Goal: Task Accomplishment & Management: Manage account settings

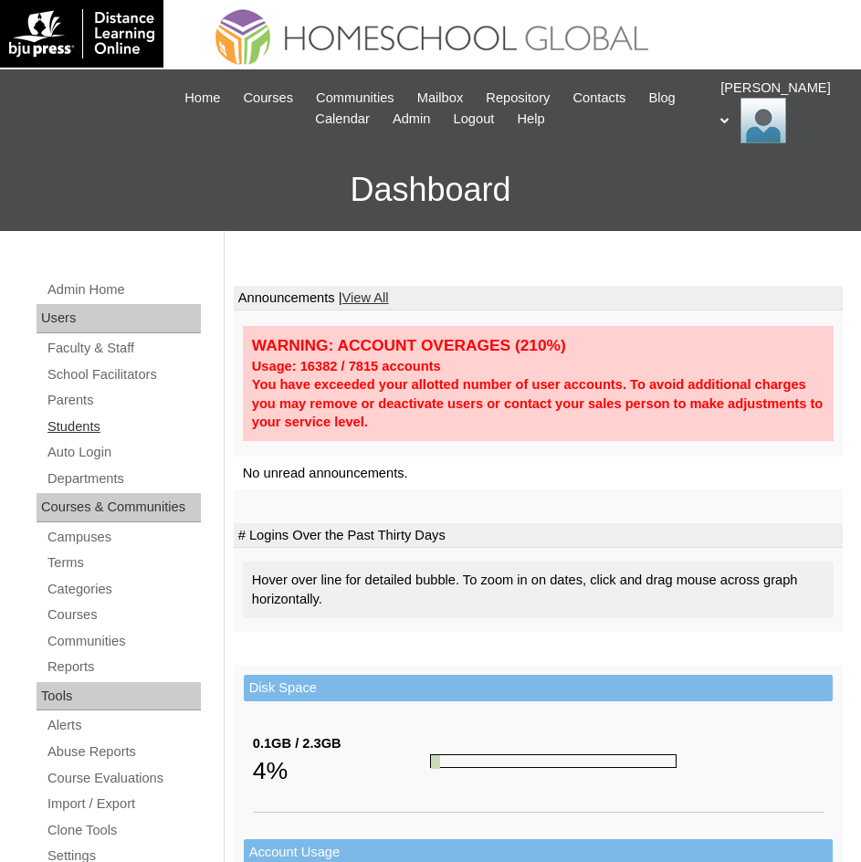
click at [73, 422] on link "Students" at bounding box center [123, 426] width 155 height 23
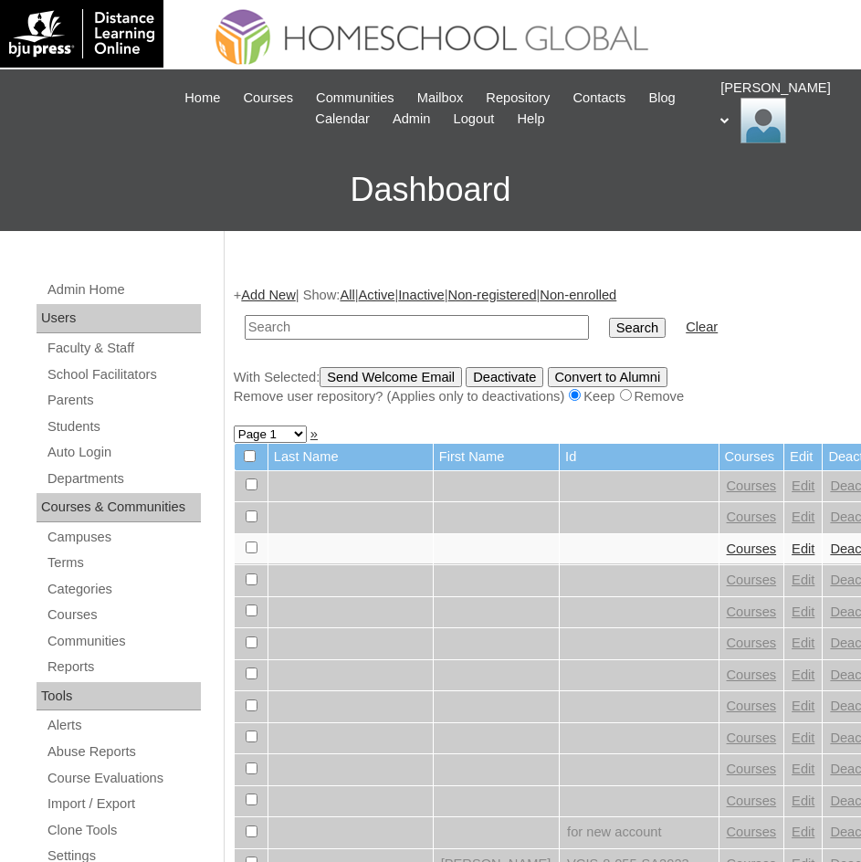
paste input "MHS0904-TECHPH2022"
type input "MHS0904-TECHPH2022"
click at [609, 332] on input "Search" at bounding box center [637, 328] width 57 height 20
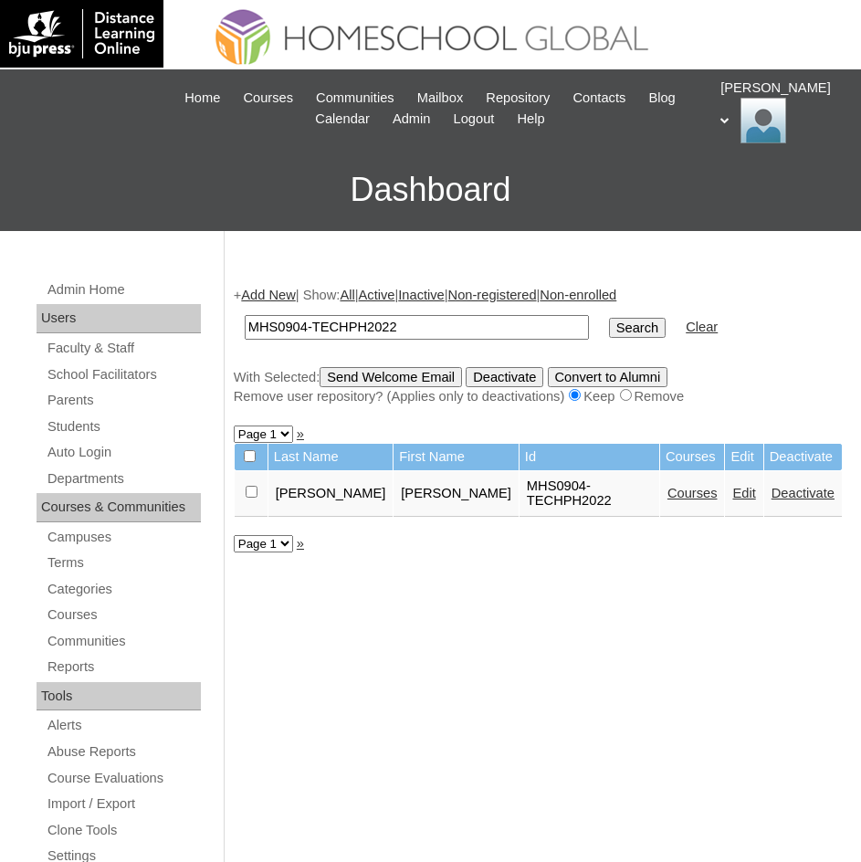
click at [732, 488] on link "Edit" at bounding box center [743, 493] width 23 height 15
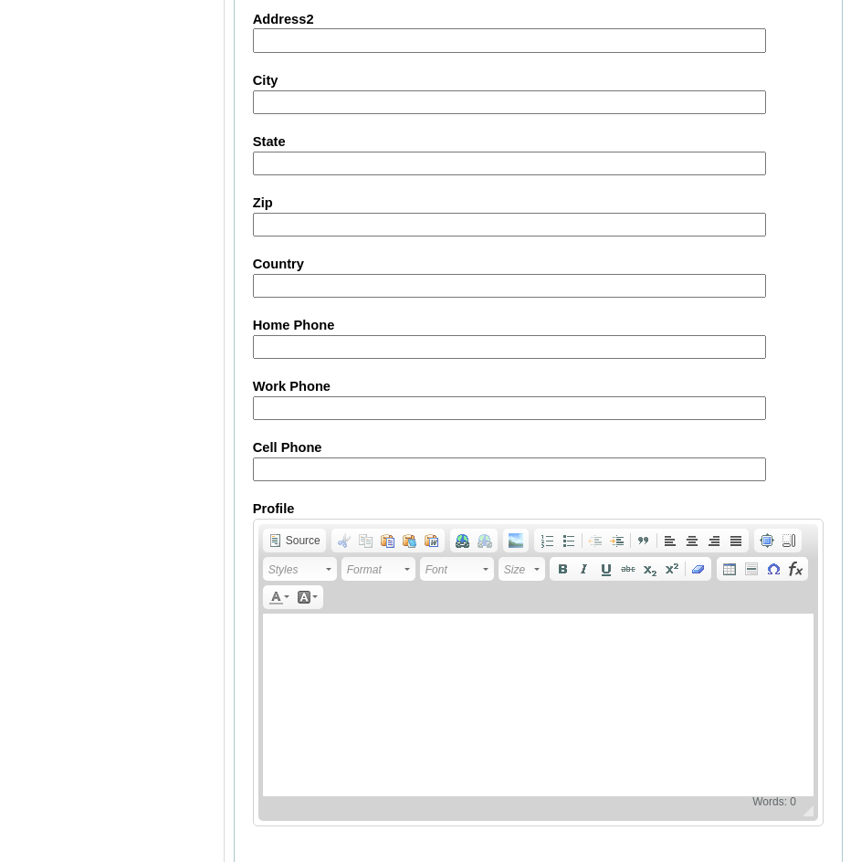
scroll to position [1999, 0]
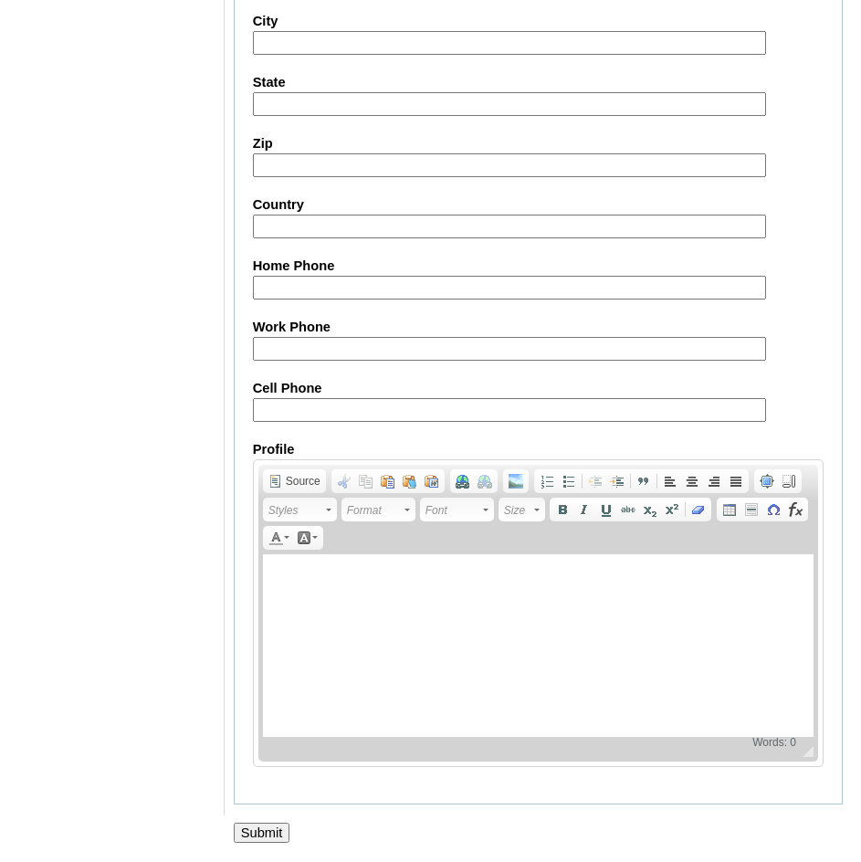
click at [247, 823] on input "Submit" at bounding box center [262, 833] width 57 height 20
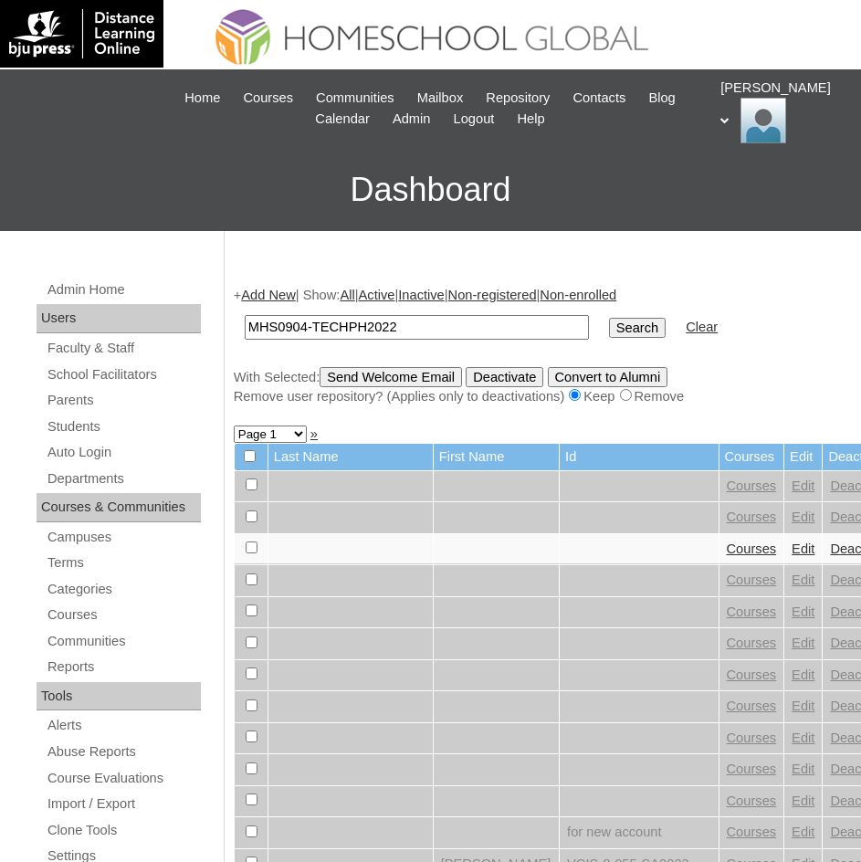
type input "MHS0904-TECHPH2022"
click at [609, 332] on input "Search" at bounding box center [637, 328] width 57 height 20
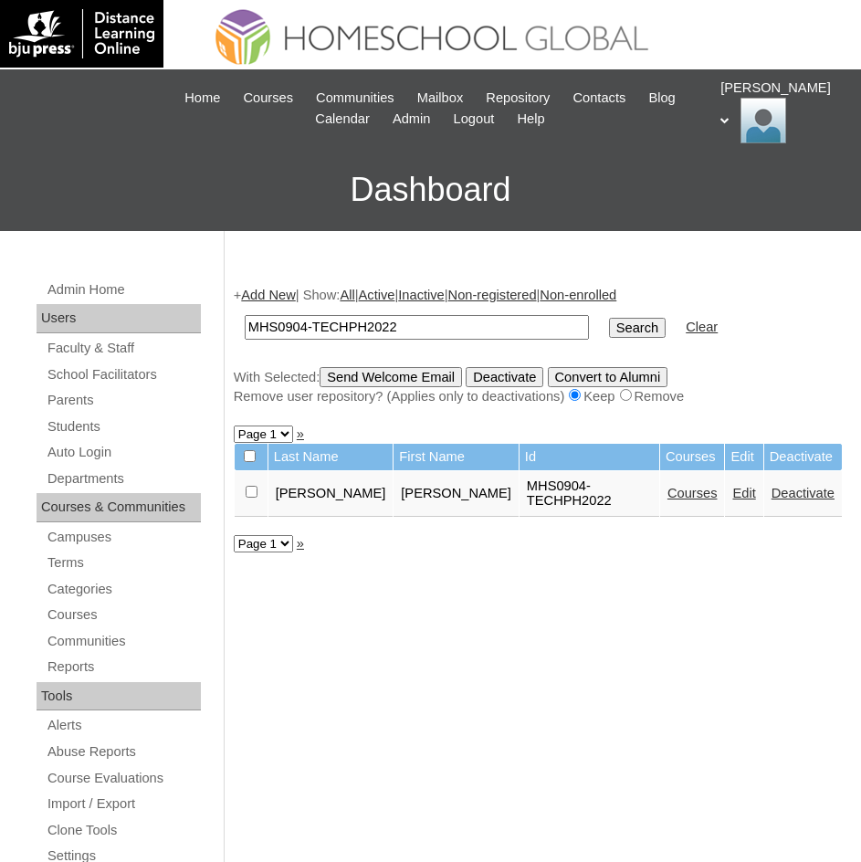
click at [732, 486] on link "Edit" at bounding box center [743, 493] width 23 height 15
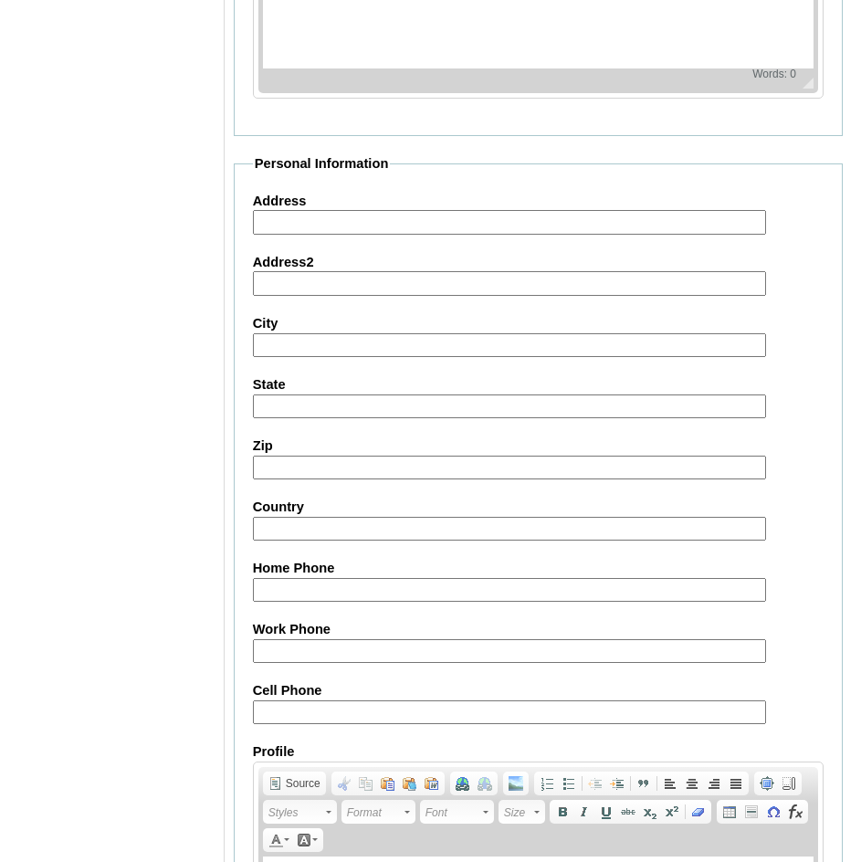
scroll to position [1999, 0]
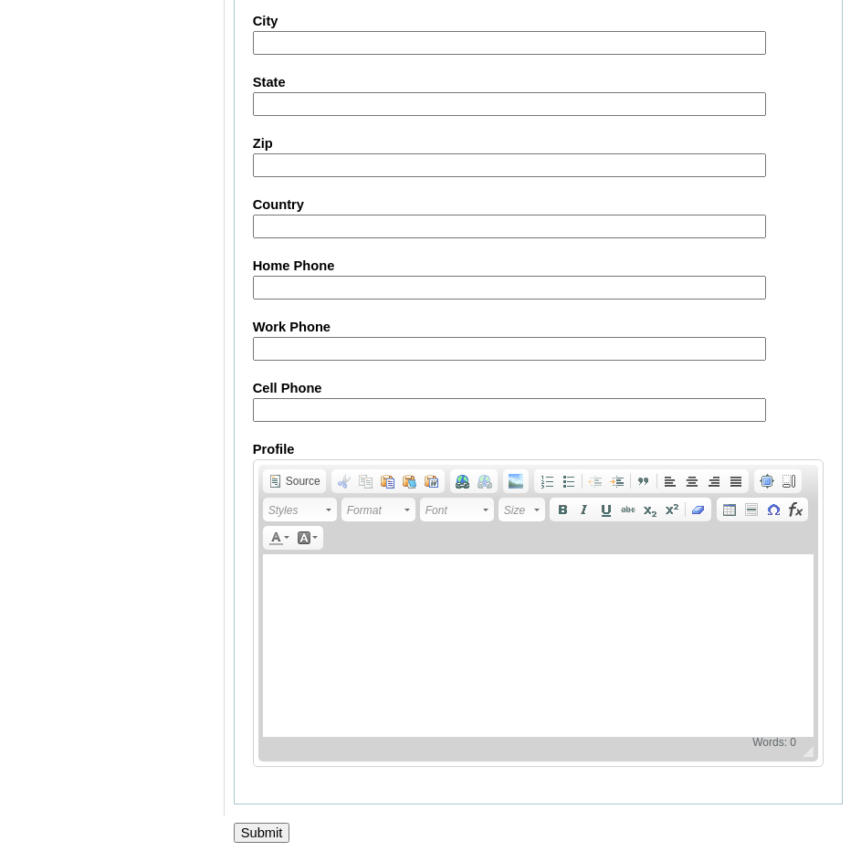
click at [277, 835] on input "Submit" at bounding box center [262, 833] width 57 height 20
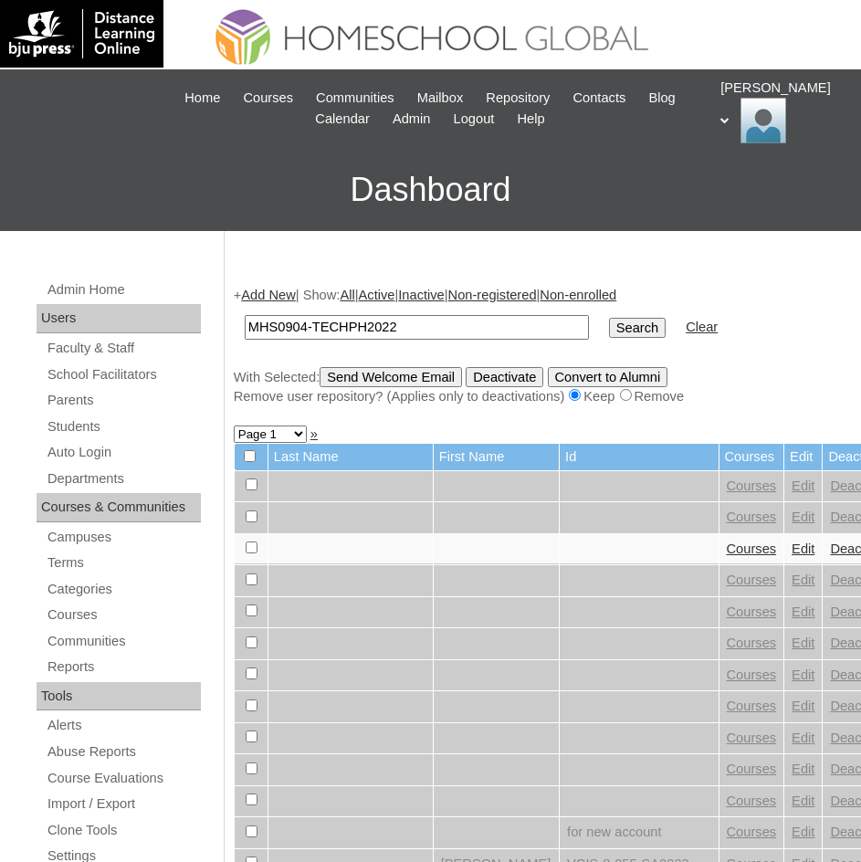
type input "MHS0904-TECHPH2022"
click at [609, 328] on input "Search" at bounding box center [637, 328] width 57 height 20
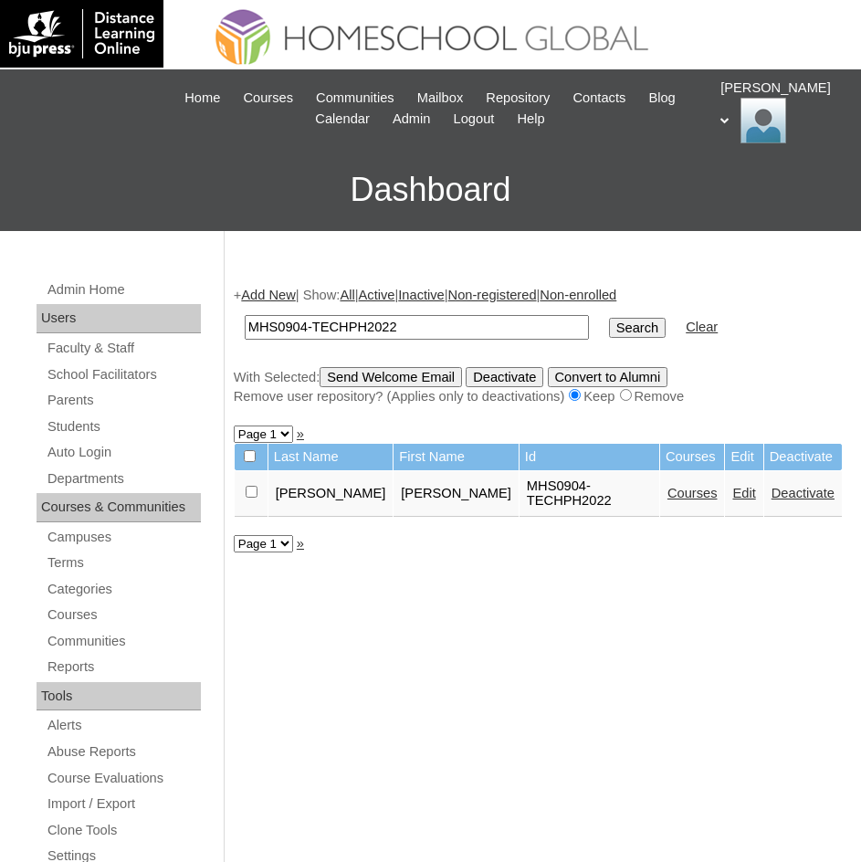
click at [667, 486] on link "Courses" at bounding box center [692, 493] width 50 height 15
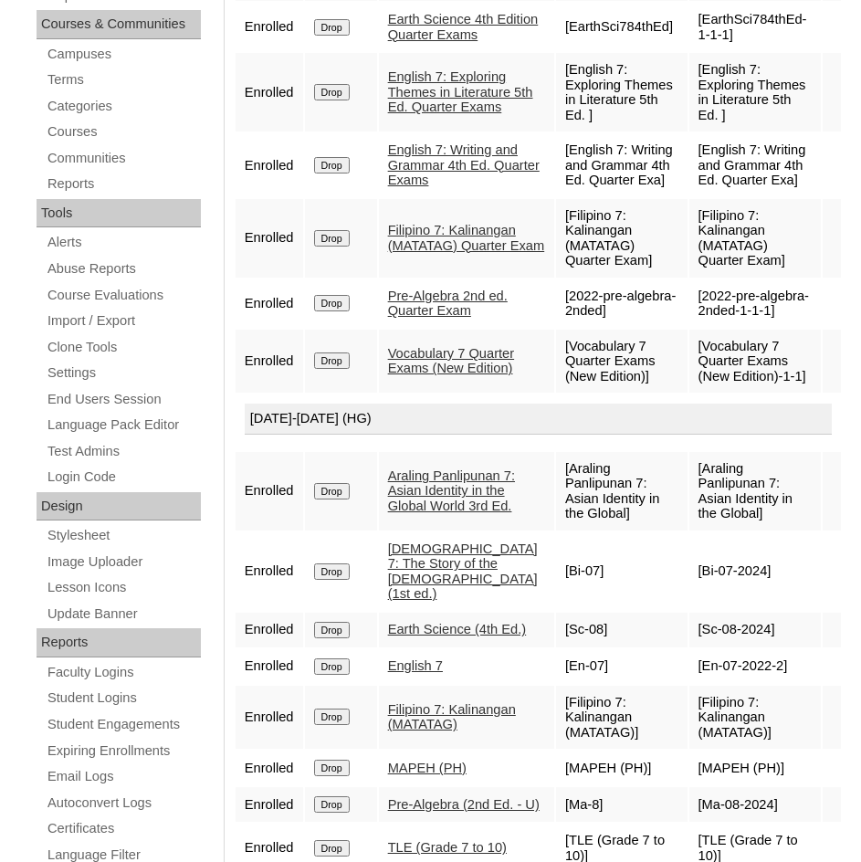
scroll to position [207, 0]
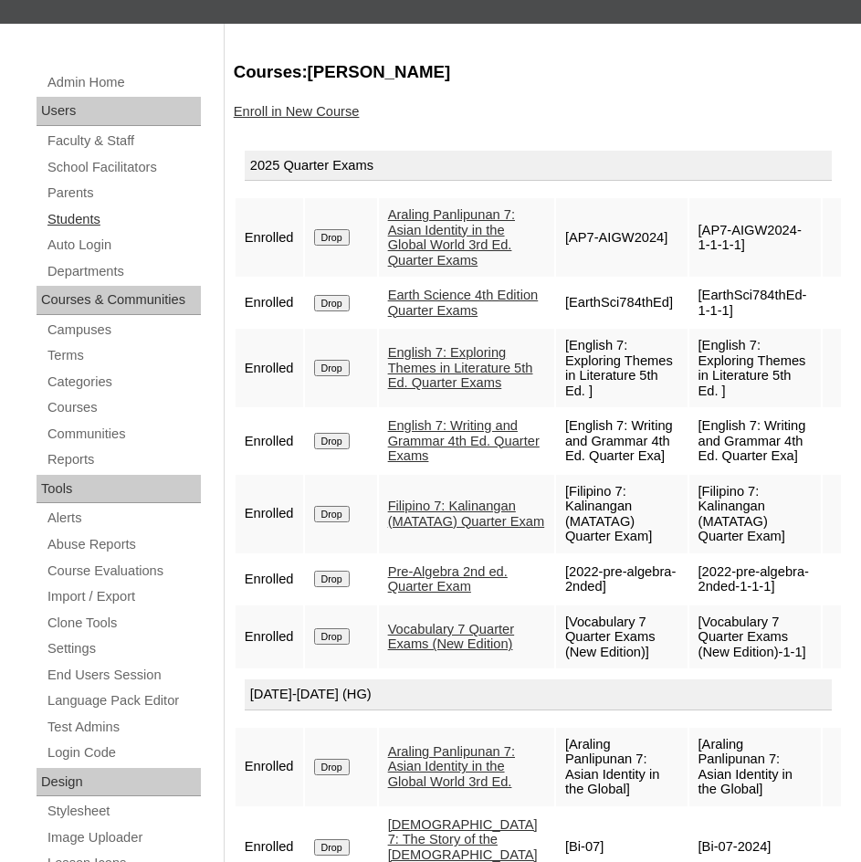
click at [104, 216] on link "Students" at bounding box center [123, 219] width 155 height 23
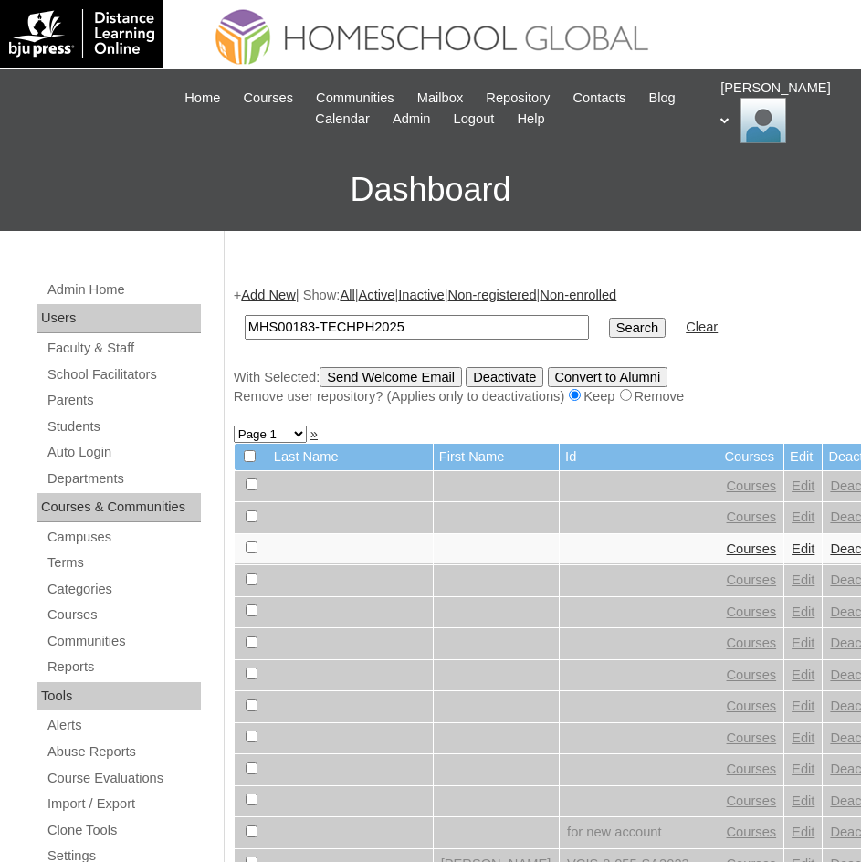
type input "MHS00183-TECHPH2025"
click at [609, 331] on input "Search" at bounding box center [637, 328] width 57 height 20
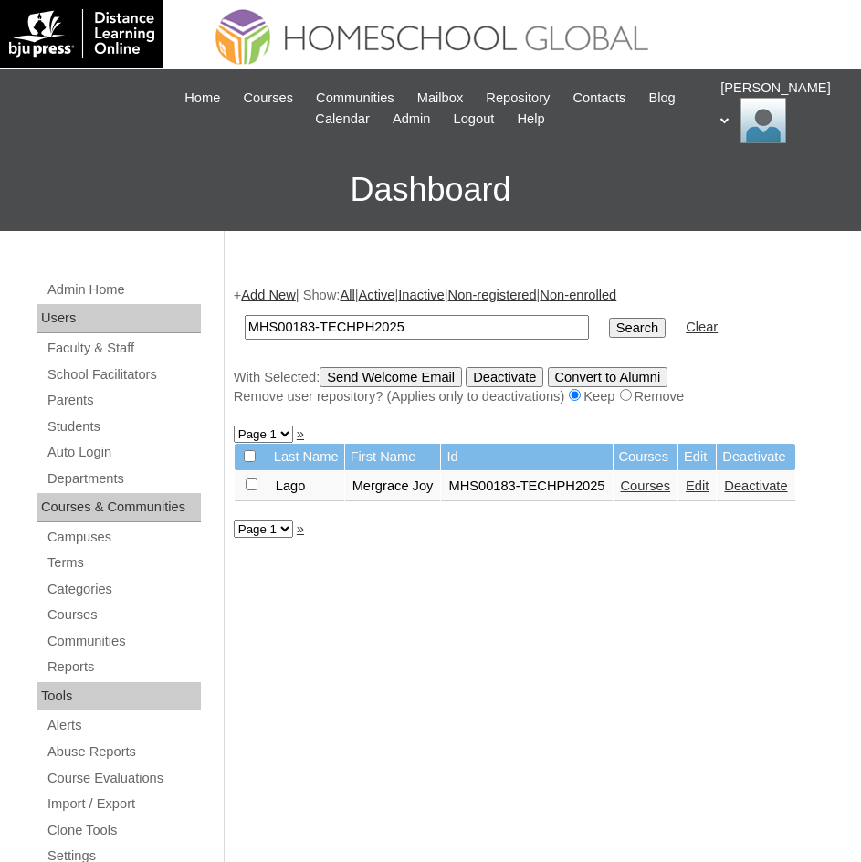
drag, startPoint x: 699, startPoint y: 483, endPoint x: 830, endPoint y: 615, distance: 185.9
click at [699, 483] on link "Edit" at bounding box center [697, 485] width 23 height 15
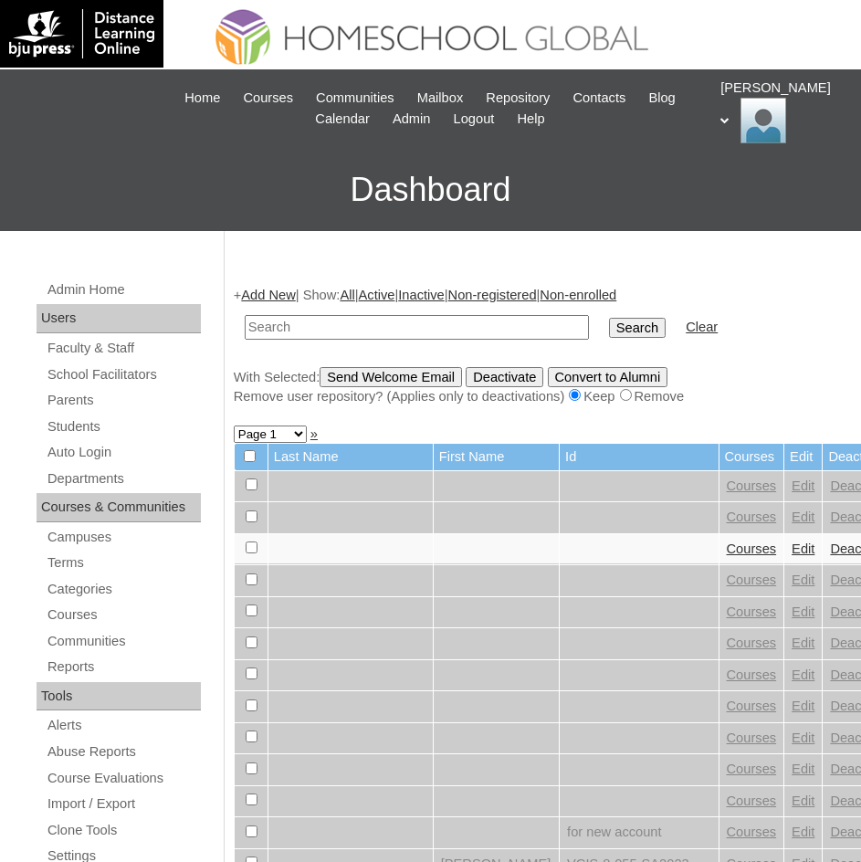
click at [418, 334] on input "text" at bounding box center [417, 327] width 344 height 25
paste input "504 Mergrace [PERSON_NAME] Lago _250006580 Lago Mergrace [PERSON_NAME][GEOGRAPH…"
type input "504 Mergrace [PERSON_NAME] Lago _250006580 Lago Mergrace [PERSON_NAME][GEOGRAPH…"
click at [422, 337] on input "504 Mergrace [PERSON_NAME] Lago _250006580 Lago Mergrace [PERSON_NAME][GEOGRAPH…" at bounding box center [417, 327] width 344 height 25
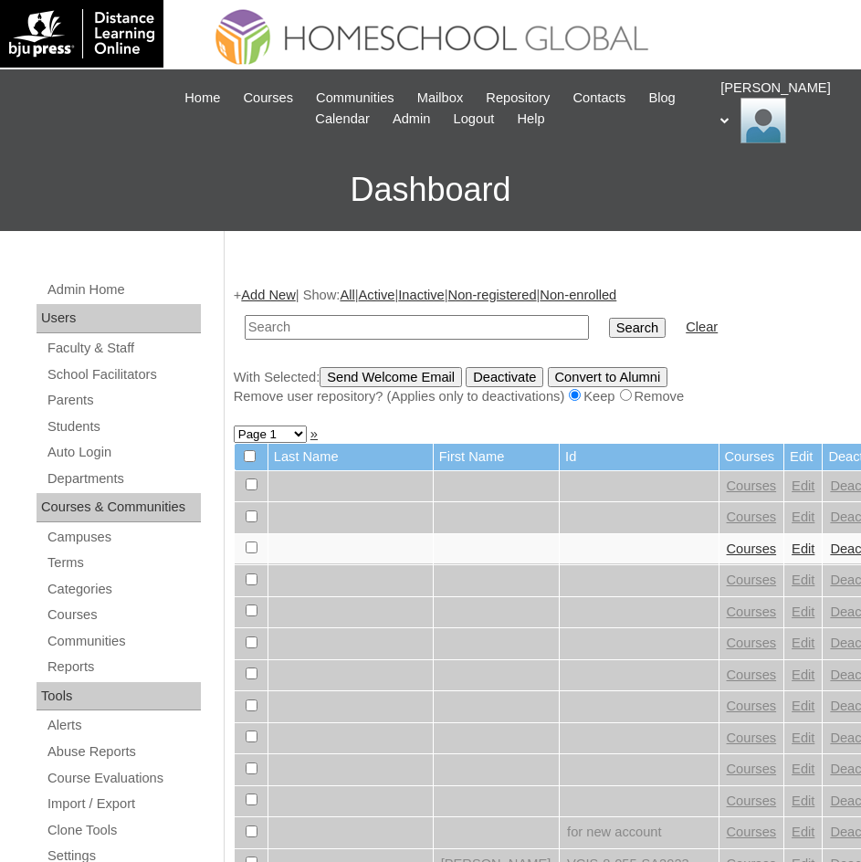
scroll to position [0, 0]
paste input "504 Mergrace [PERSON_NAME] Lago _250006580 Lago Mergrace [PERSON_NAME][GEOGRAPH…"
type input "504 Mergrace [PERSON_NAME] Lago _250006580 Lago Mergrace [PERSON_NAME][GEOGRAPH…"
paste input "MHS00183-TECHPH2025"
type input "MHS00183-TECHPH2025"
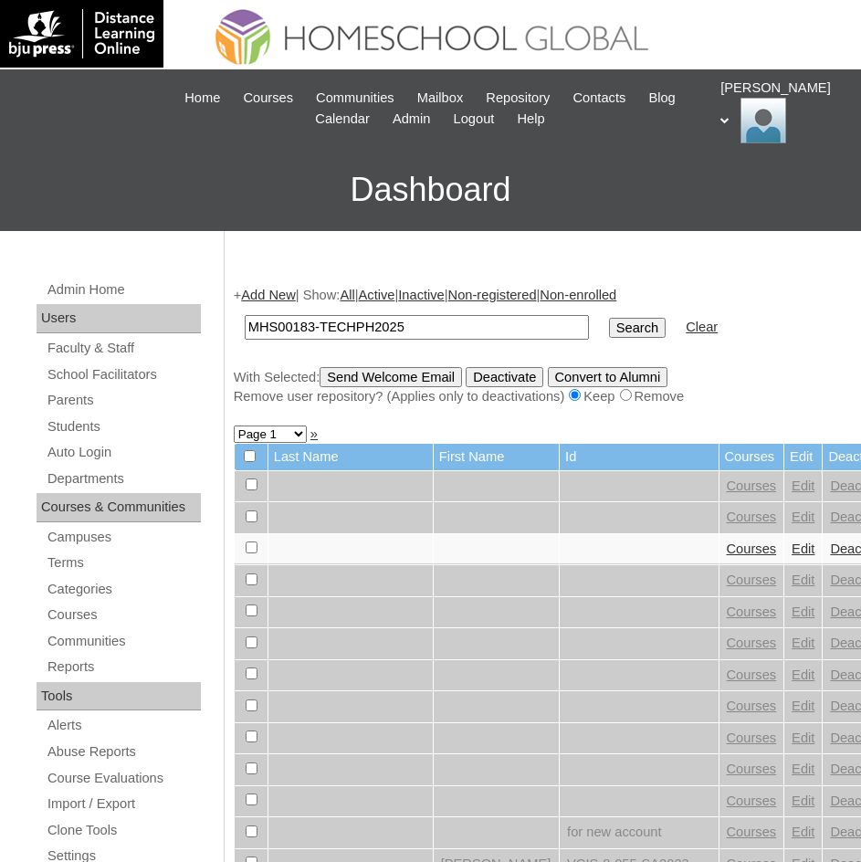
click at [609, 326] on input "Search" at bounding box center [637, 328] width 57 height 20
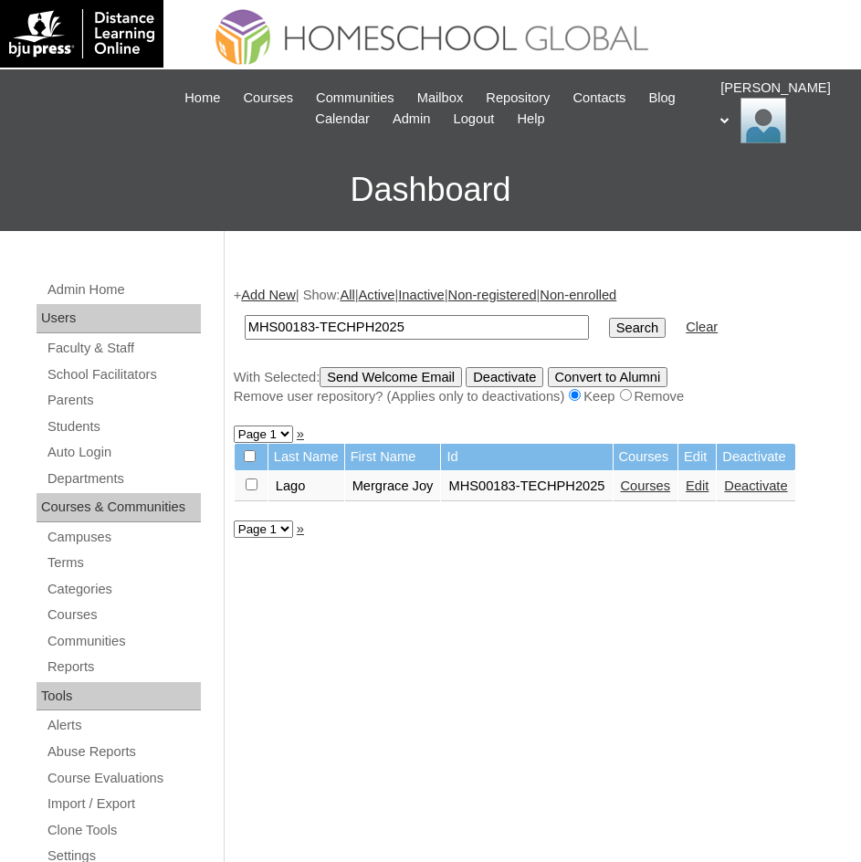
click at [704, 481] on link "Edit" at bounding box center [697, 485] width 23 height 15
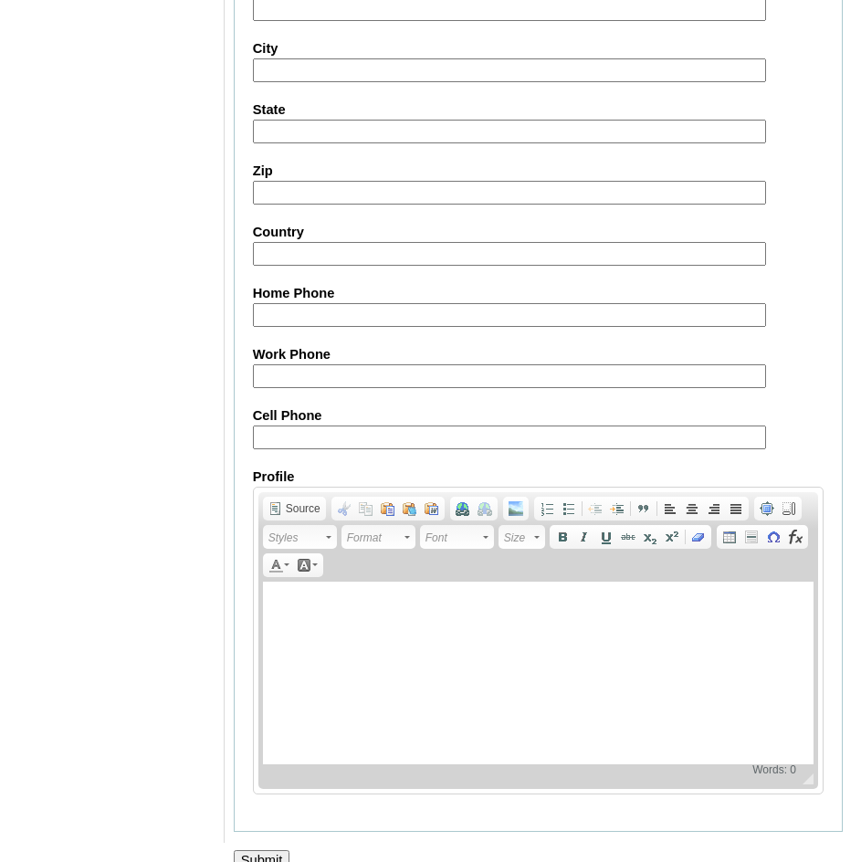
scroll to position [1999, 0]
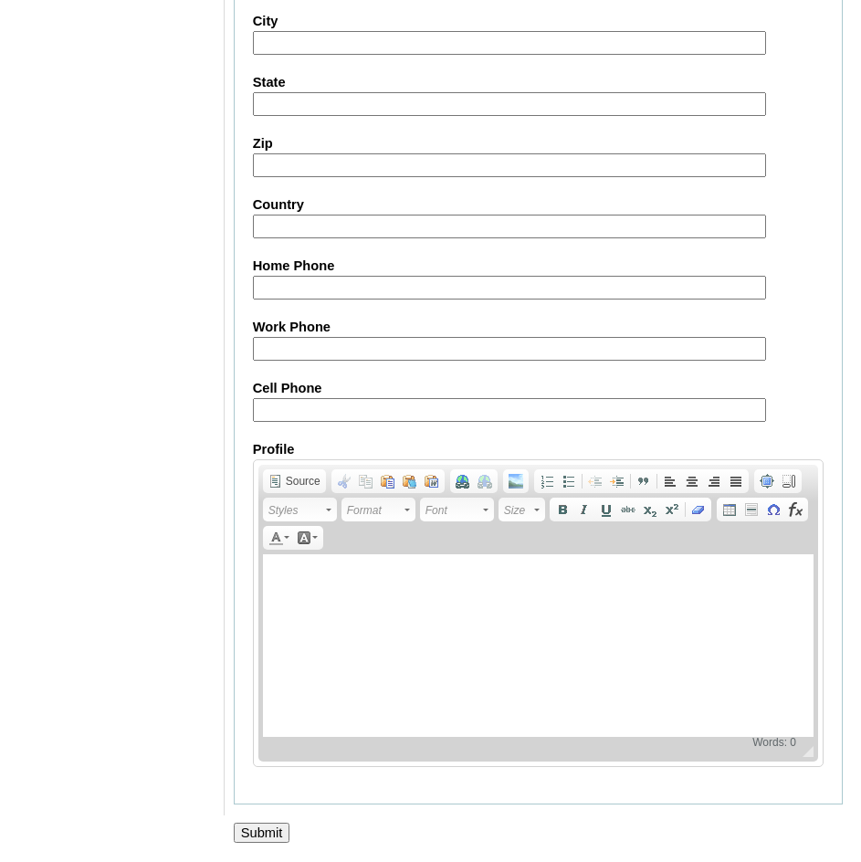
click at [282, 828] on input "Submit" at bounding box center [262, 833] width 57 height 20
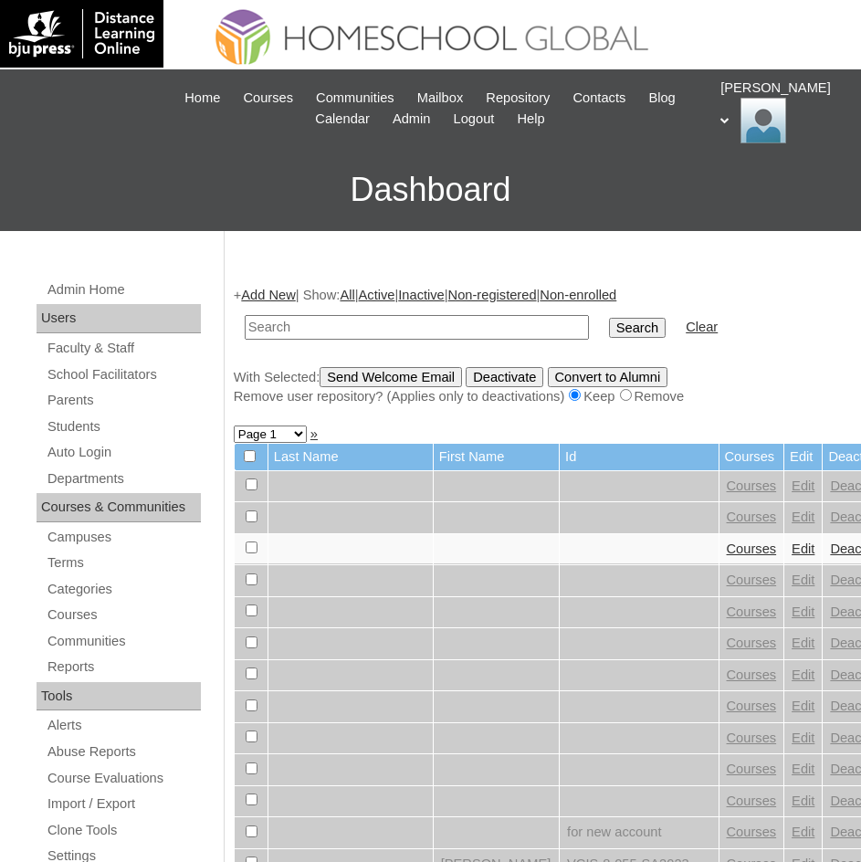
click at [341, 326] on input "text" at bounding box center [417, 327] width 344 height 25
type input "MHS00183-TECHPH2025"
click at [609, 319] on input "Search" at bounding box center [637, 328] width 57 height 20
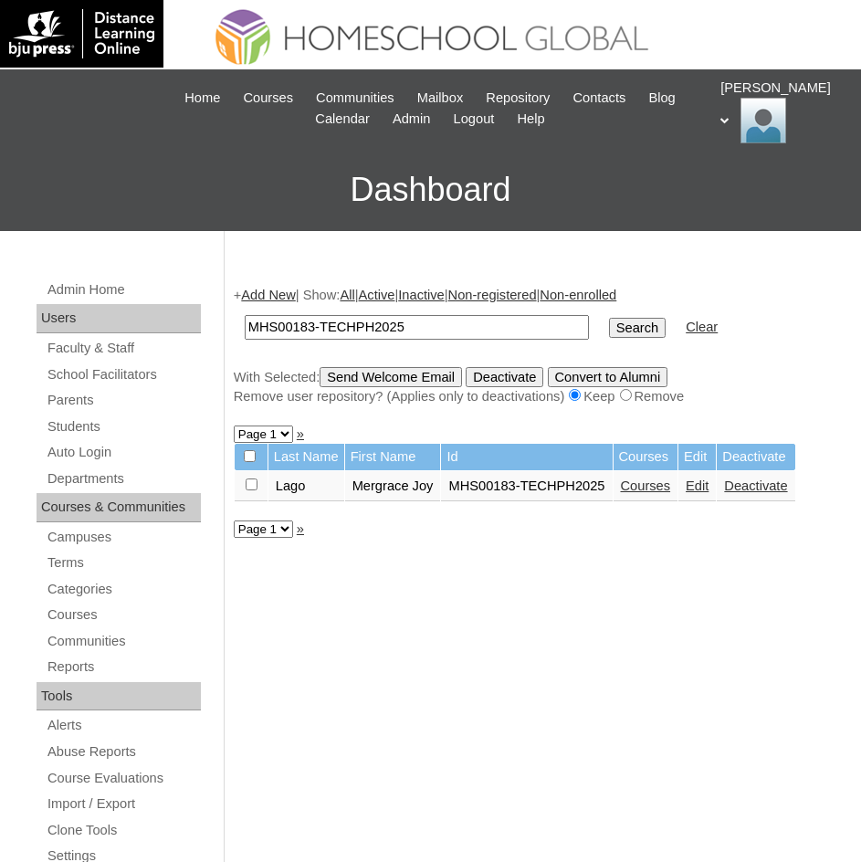
click at [653, 480] on link "Courses" at bounding box center [646, 485] width 50 height 15
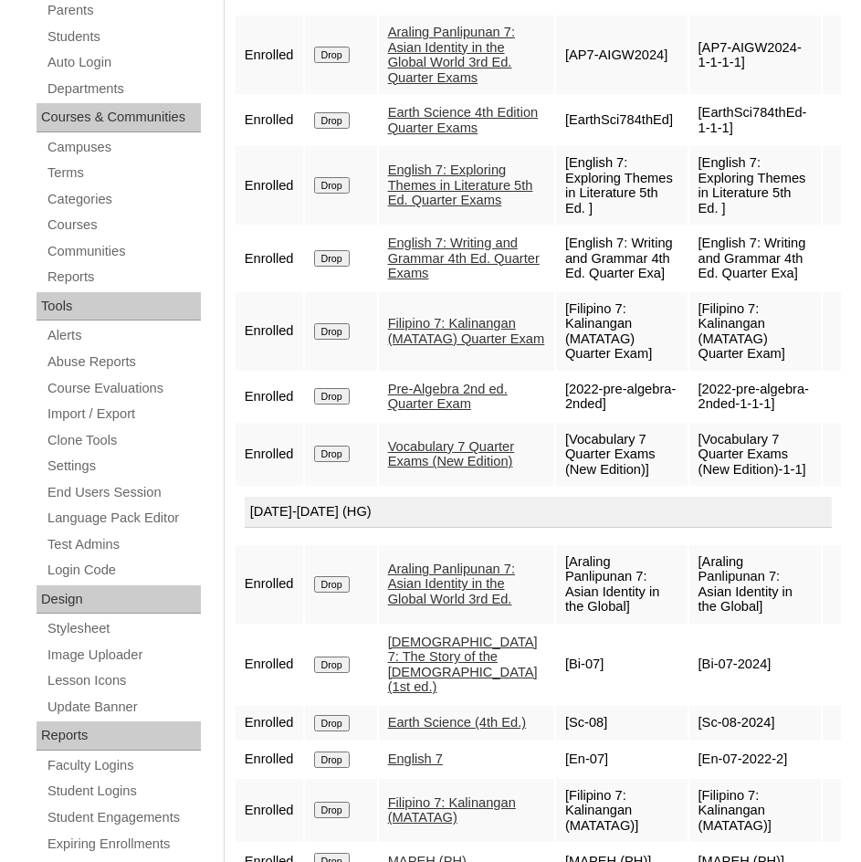
scroll to position [299, 0]
